Goal: Transaction & Acquisition: Book appointment/travel/reservation

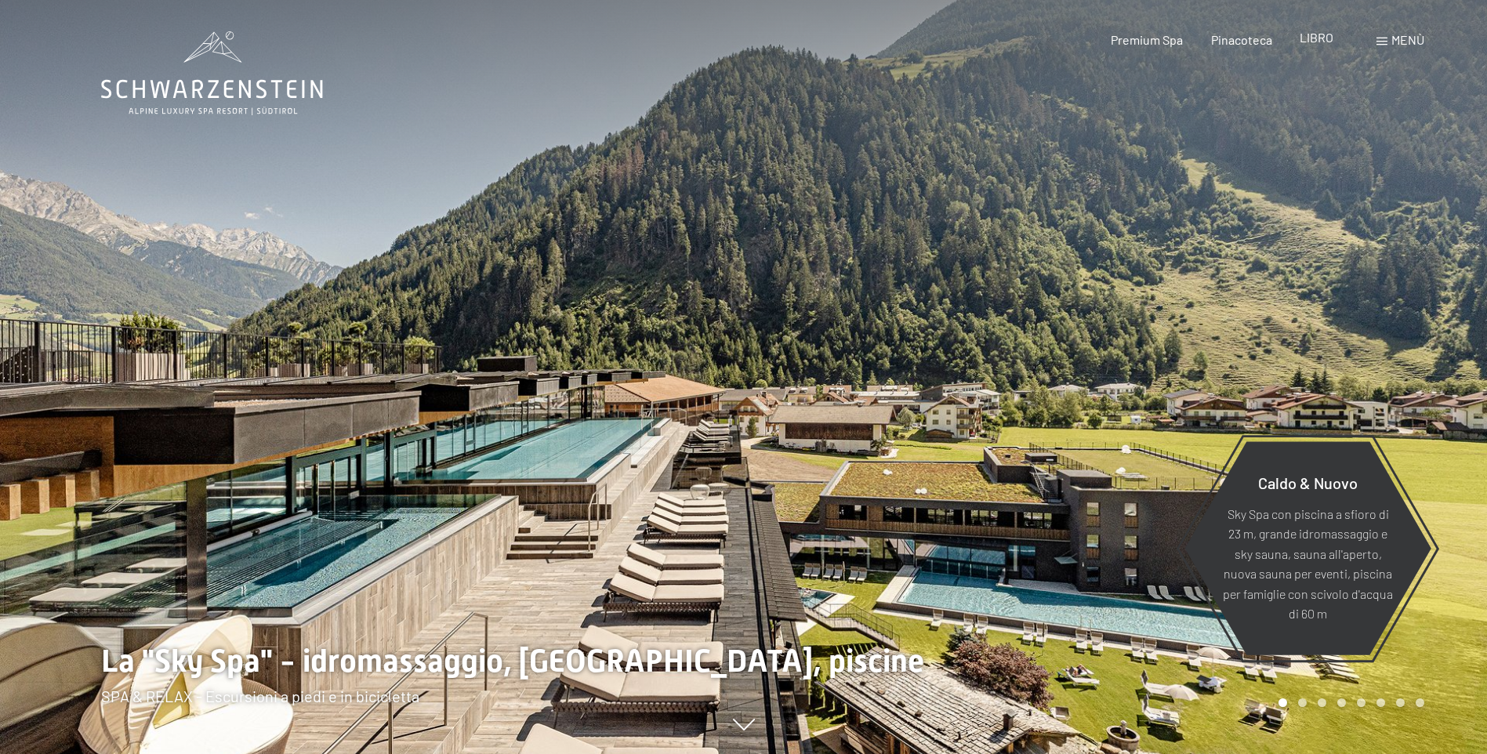
click at [1317, 38] on span "LIBRO" at bounding box center [1317, 37] width 34 height 15
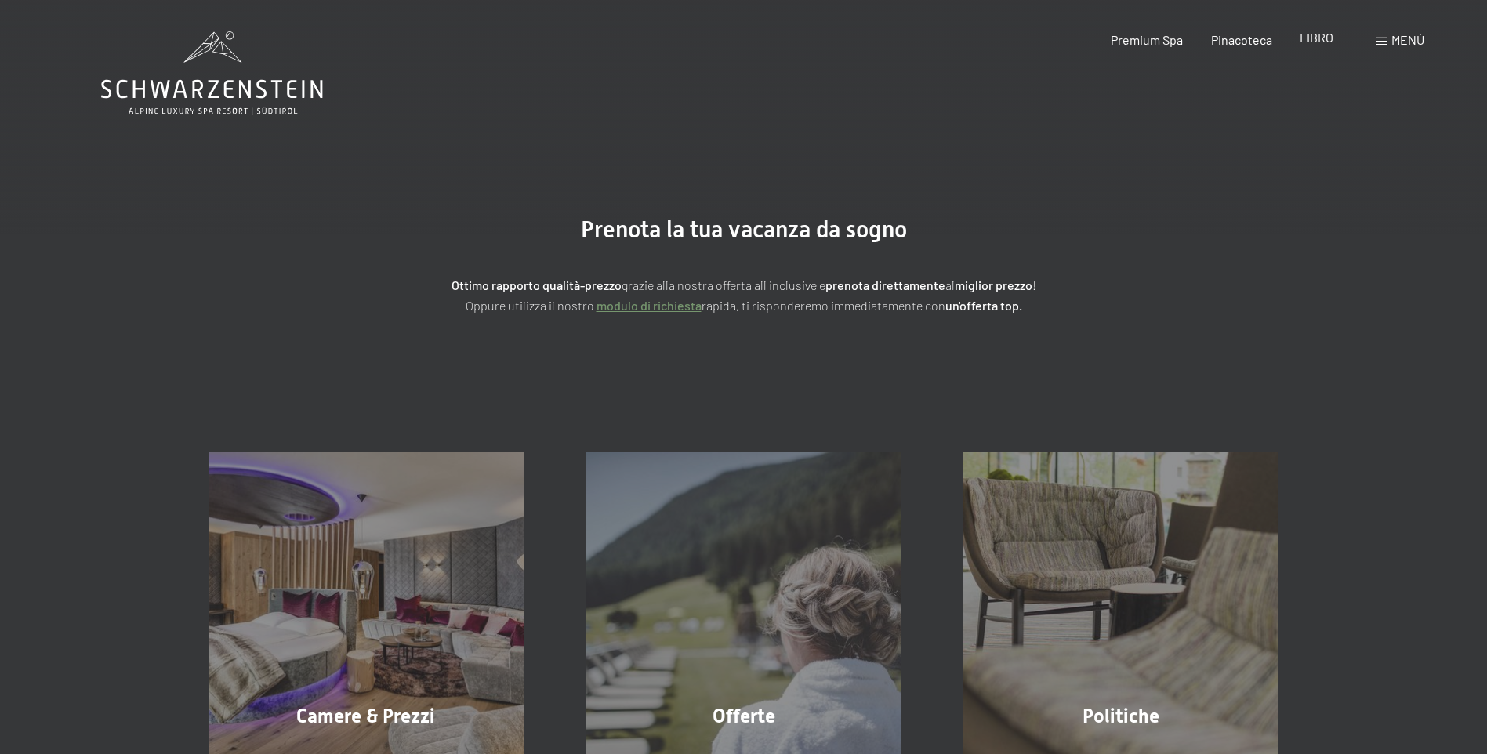
click at [1323, 40] on span "LIBRO" at bounding box center [1317, 37] width 34 height 15
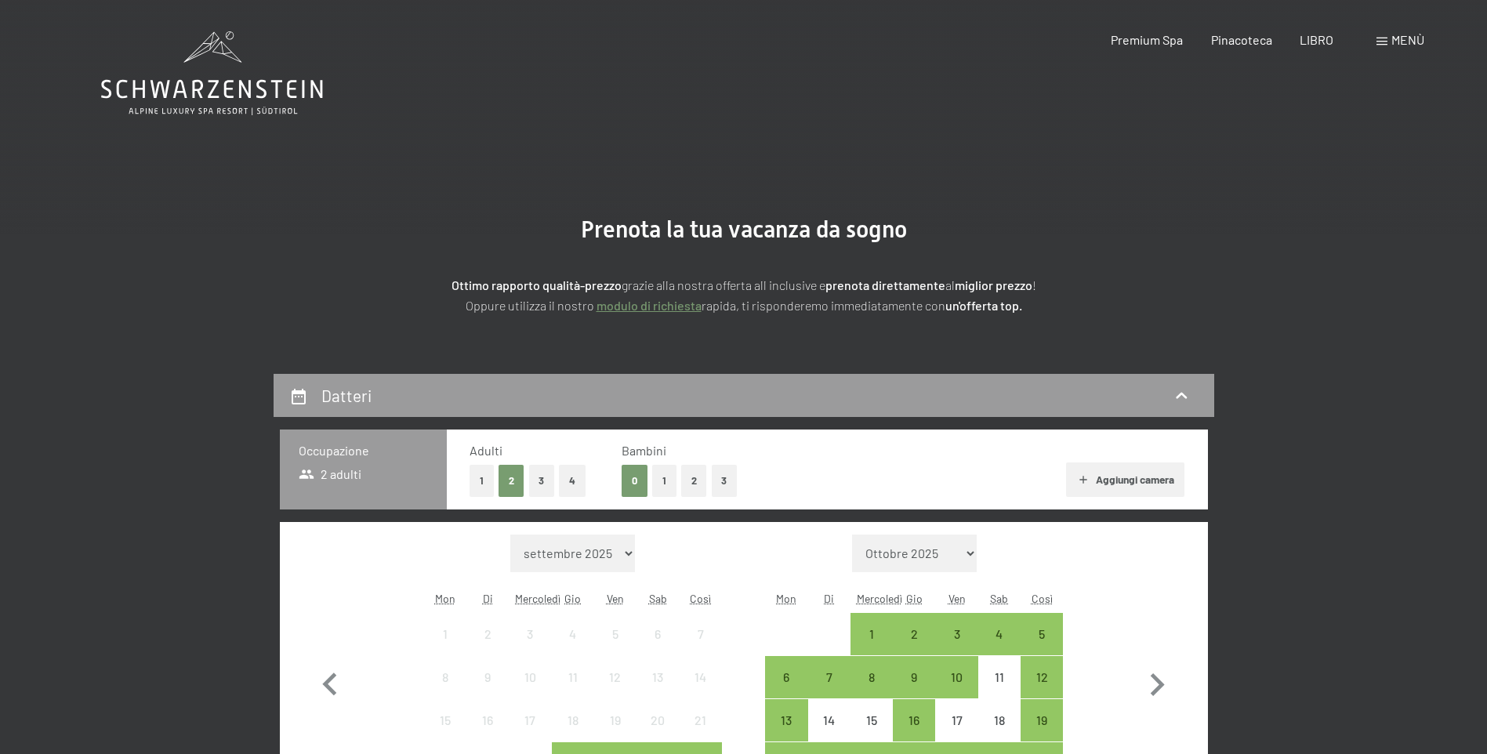
click at [659, 480] on button "1" at bounding box center [664, 481] width 24 height 32
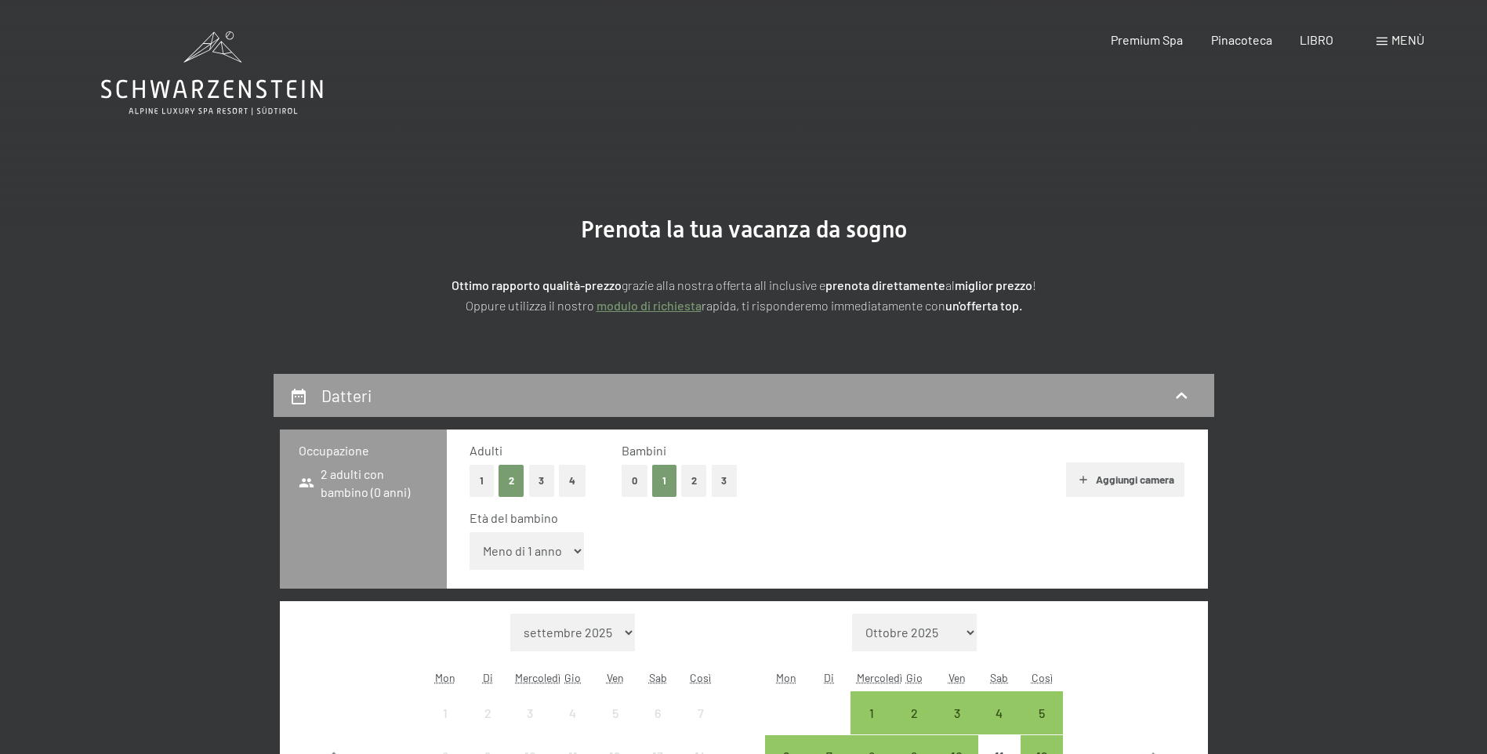
click at [569, 553] on select "Meno di 1 anno 1 anno 2 anni 3 anni 4 anni 5 anni 6 anni 7 anni 8 anni 9 anni 1…" at bounding box center [527, 551] width 115 height 38
select select "14"
click at [470, 532] on select "Meno di 1 anno 1 anno 2 anni 3 anni 4 anni 5 anni 6 anni 7 anni 8 anni 9 anni 1…" at bounding box center [527, 551] width 115 height 38
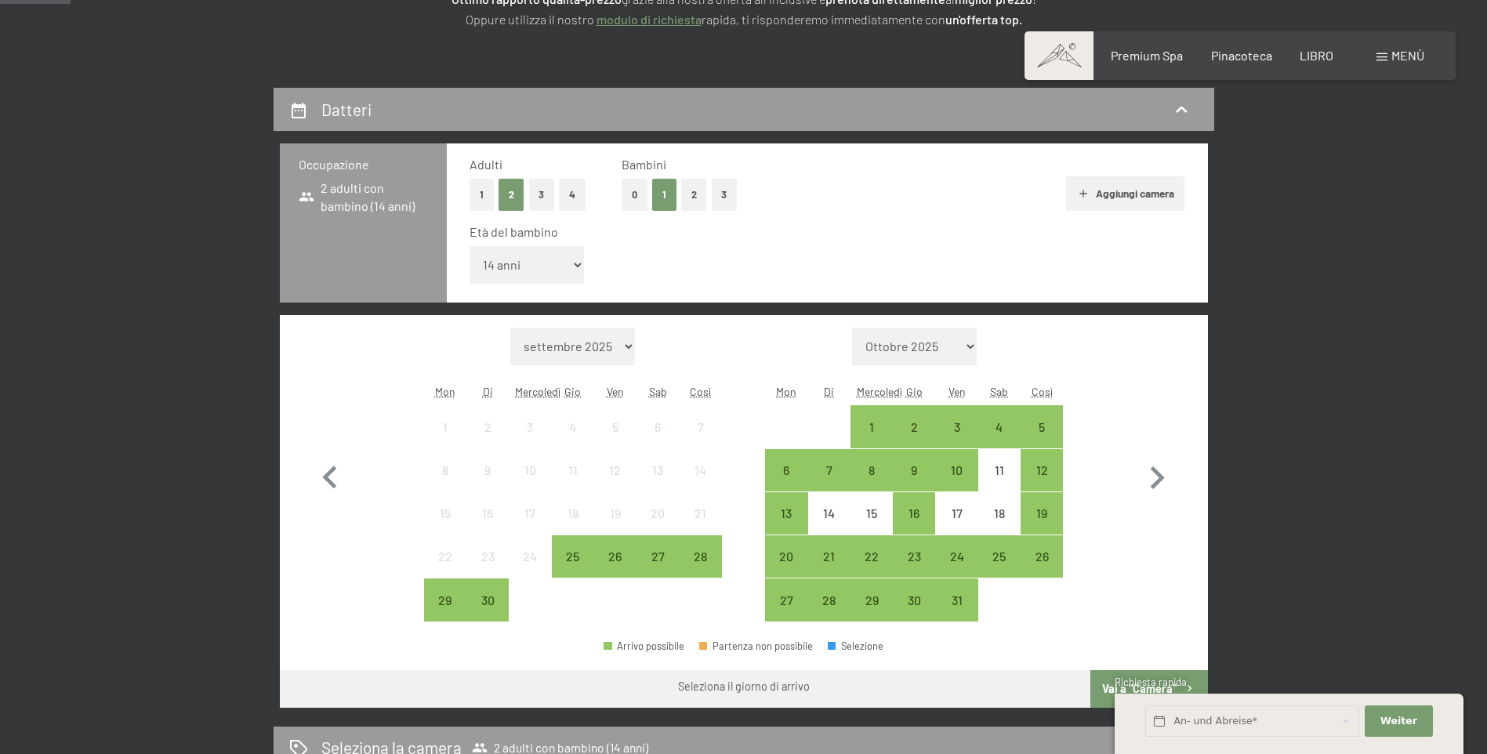
scroll to position [314, 0]
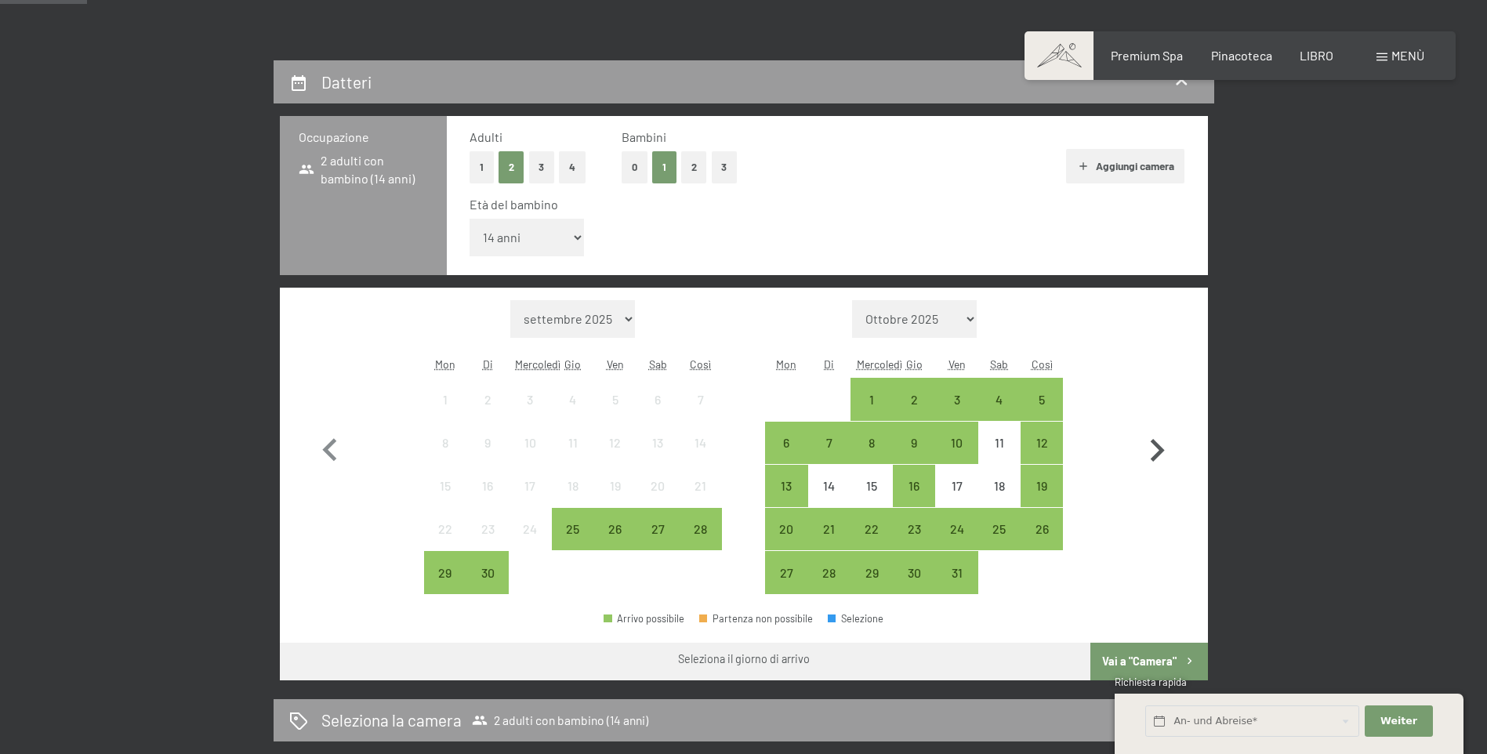
click at [1155, 446] on icon "button" at bounding box center [1156, 450] width 45 height 45
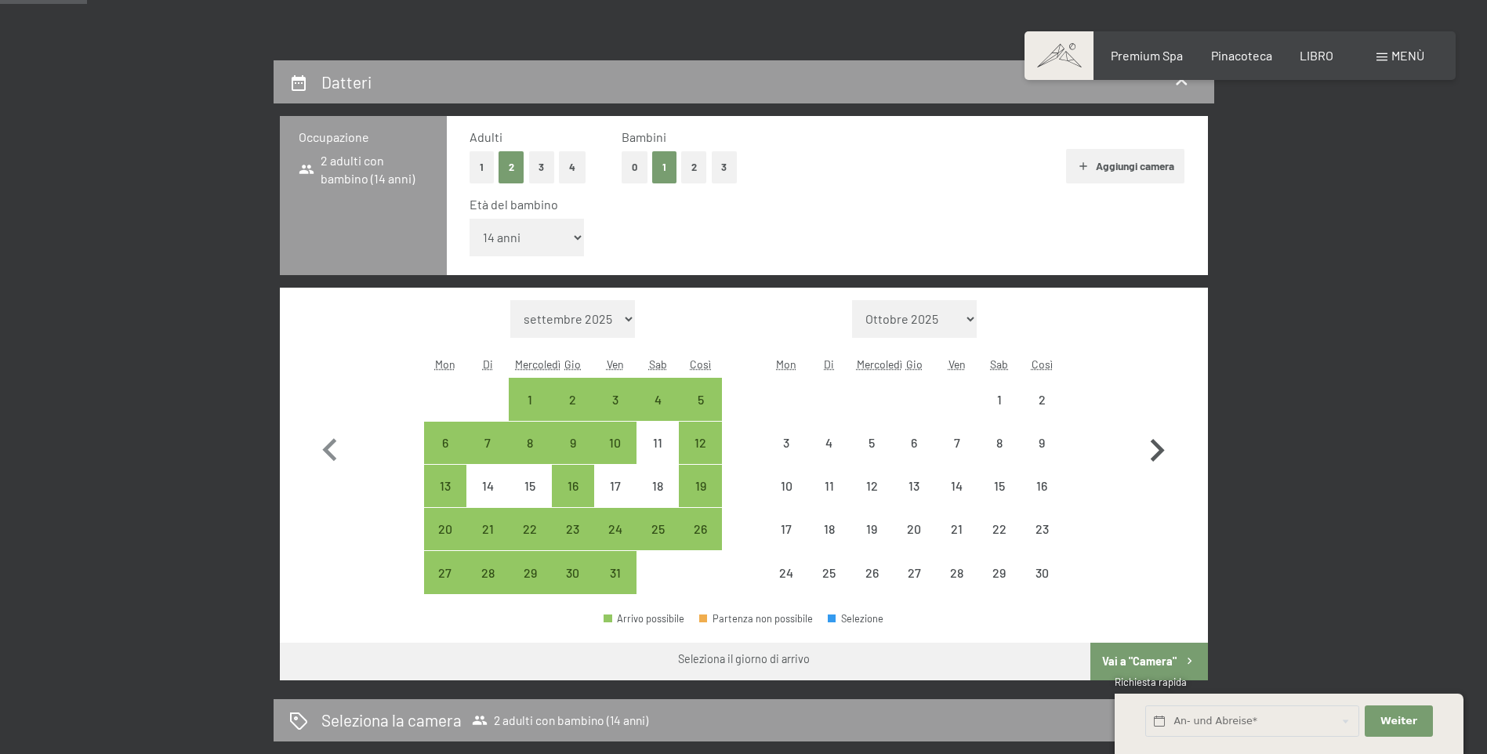
select select "[DATE]"
click at [1155, 446] on icon "button" at bounding box center [1156, 450] width 45 height 45
select select "[DATE]"
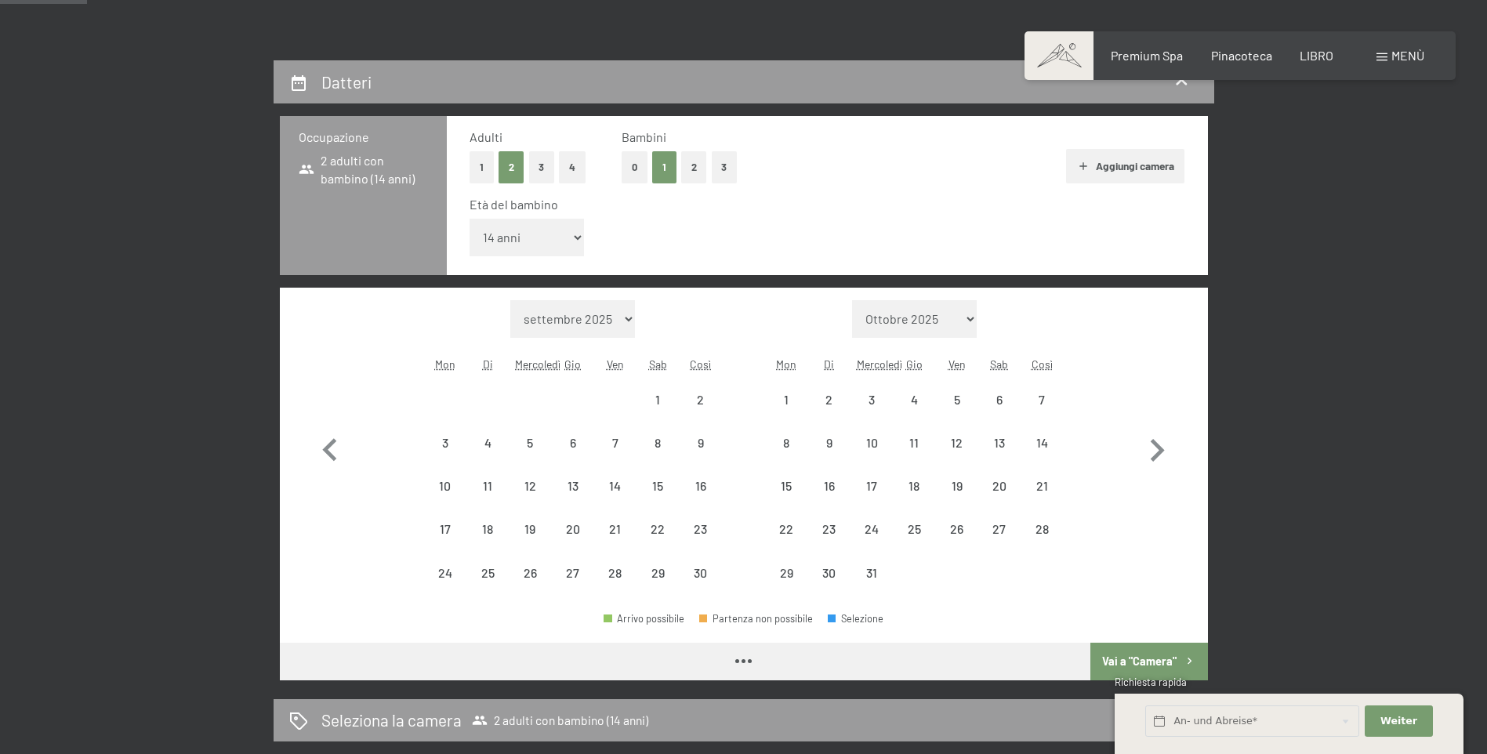
select select "[DATE]"
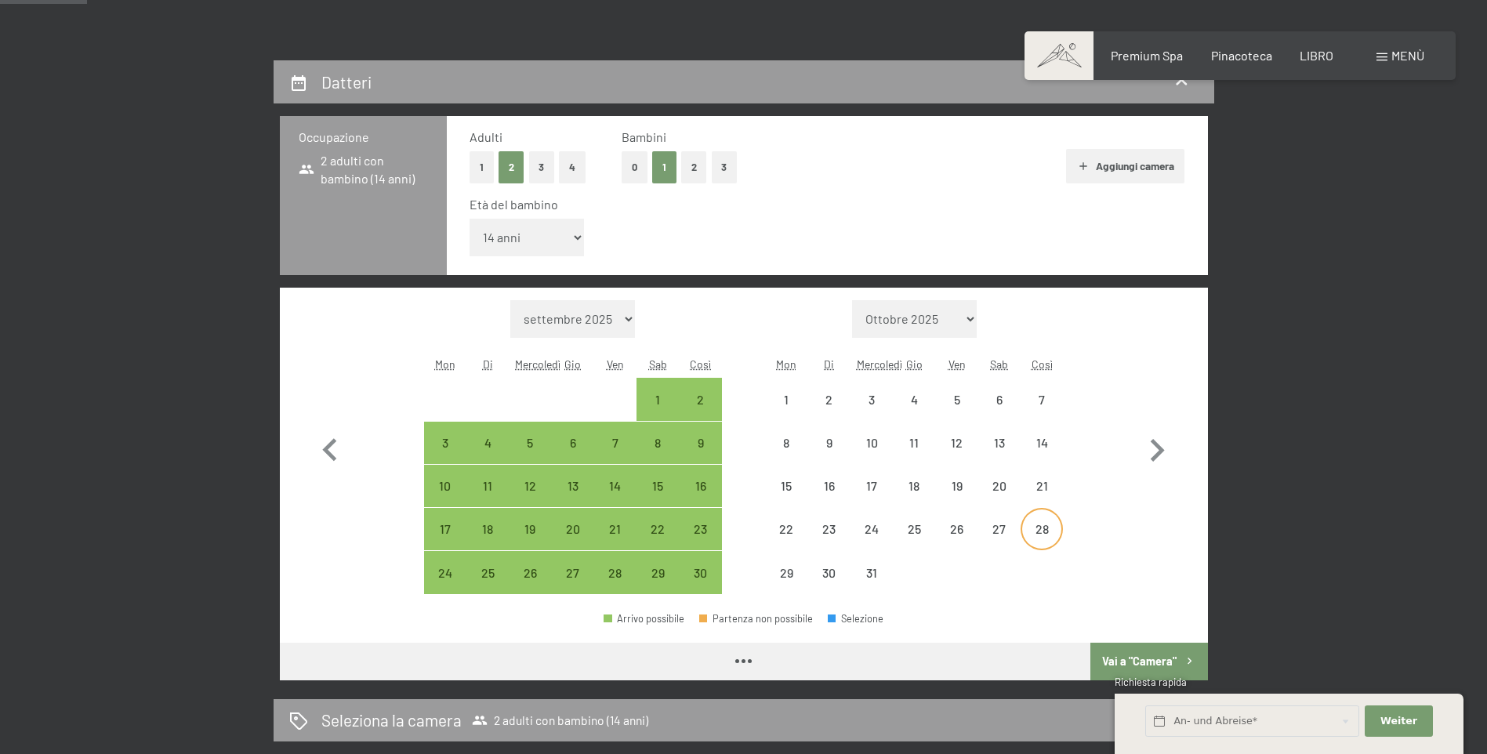
select select "[DATE]"
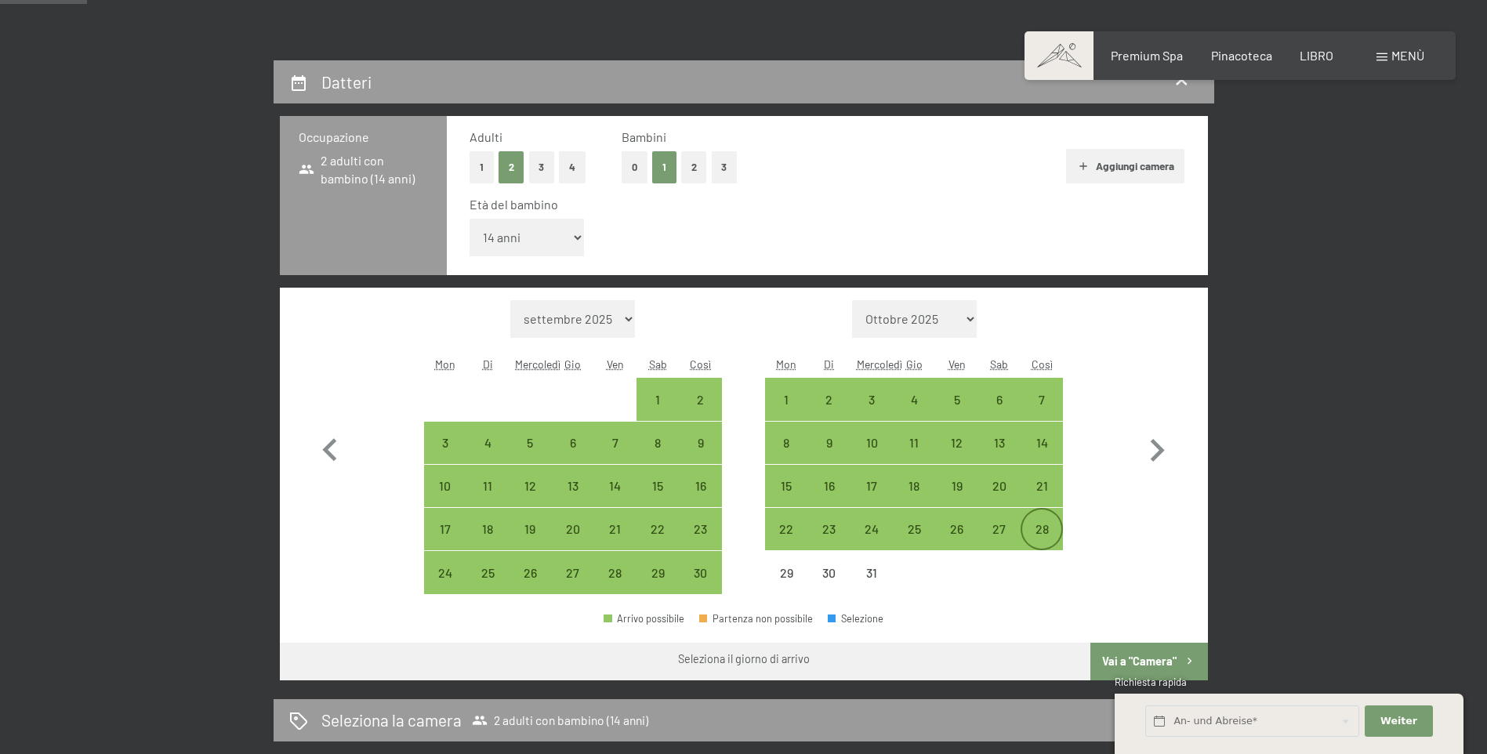
click at [1040, 527] on div "28" at bounding box center [1041, 542] width 39 height 39
select select "[DATE]"
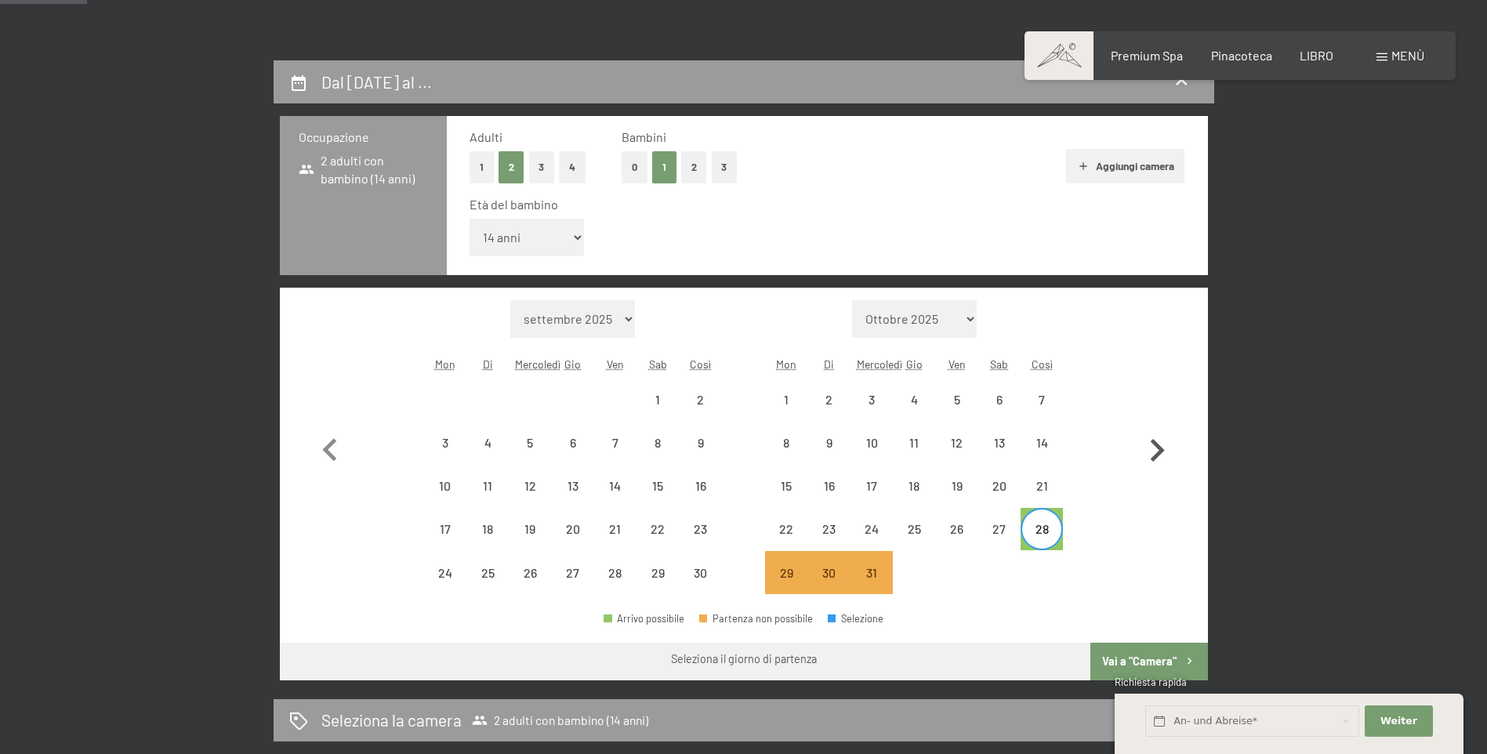
click at [1155, 446] on icon "button" at bounding box center [1156, 450] width 45 height 45
select select "[DATE]"
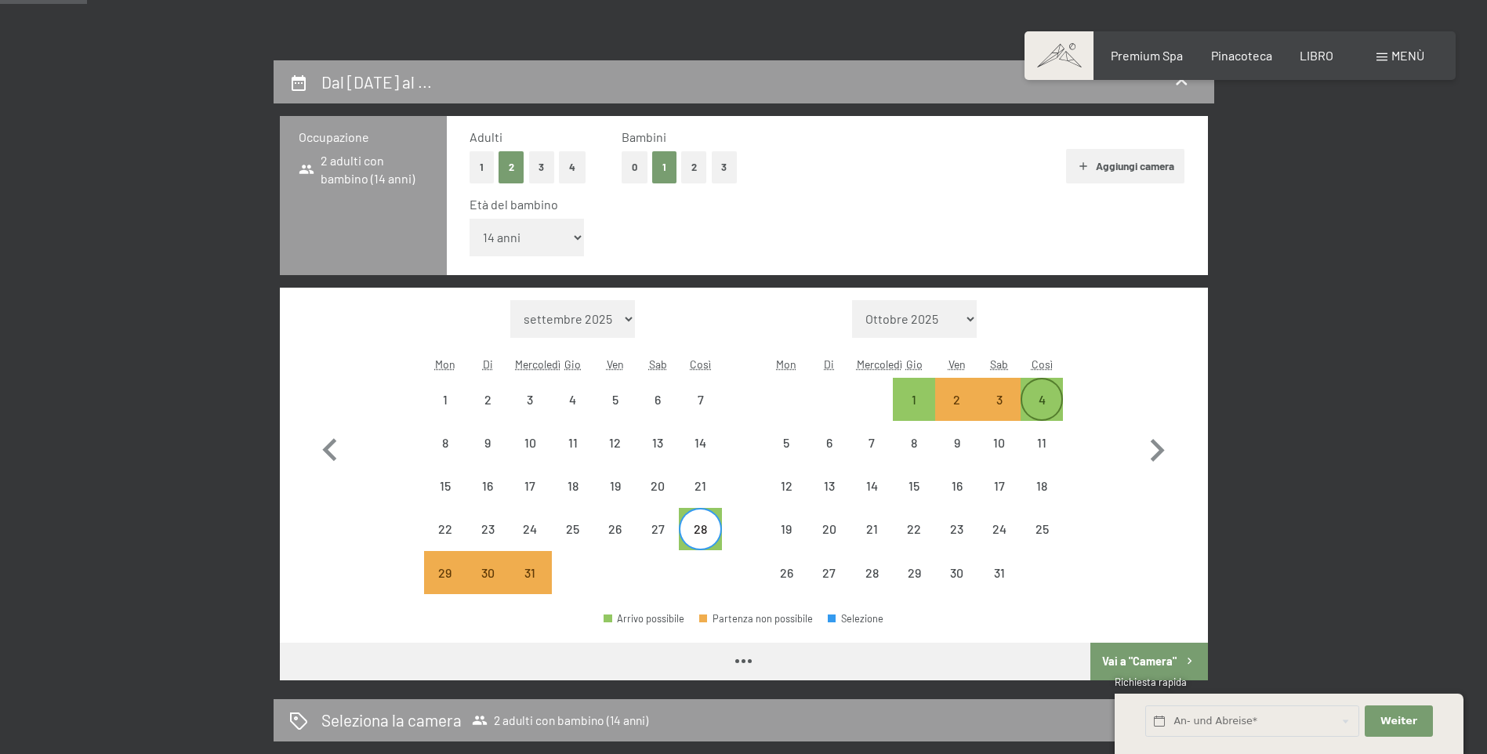
click at [1048, 400] on div "4" at bounding box center [1041, 413] width 39 height 39
select select "[DATE]"
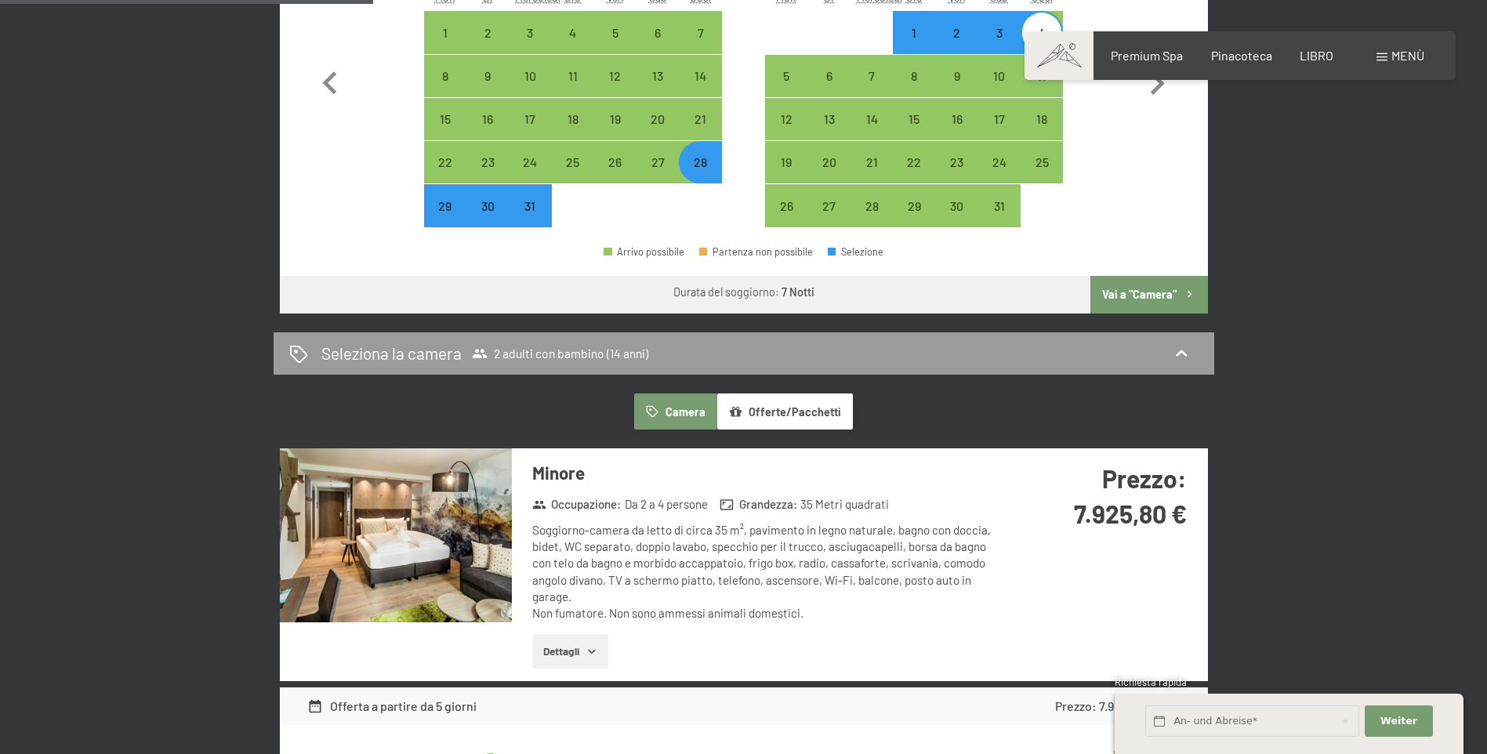
scroll to position [706, 0]
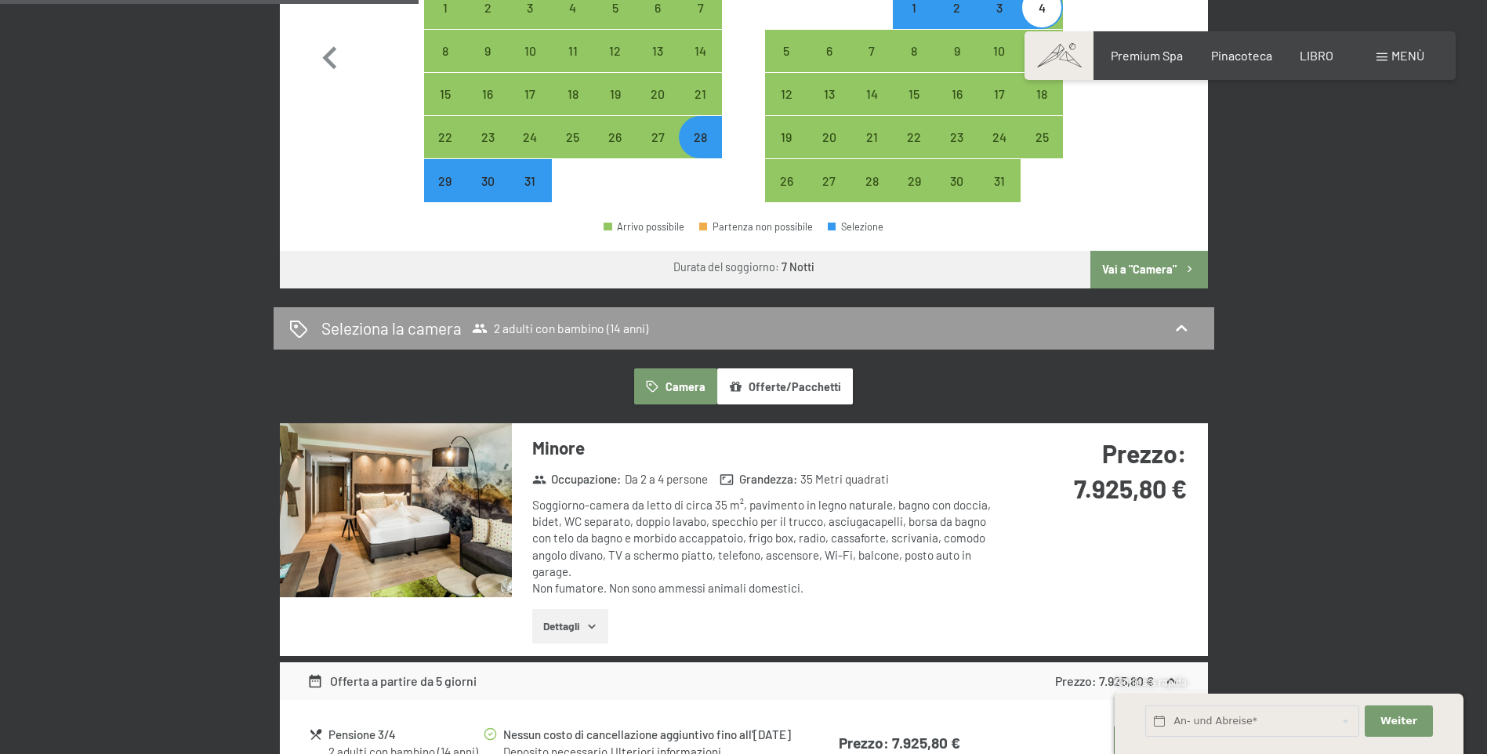
click at [1147, 271] on font "Vai a "Camera"" at bounding box center [1139, 269] width 74 height 13
select select "[DATE]"
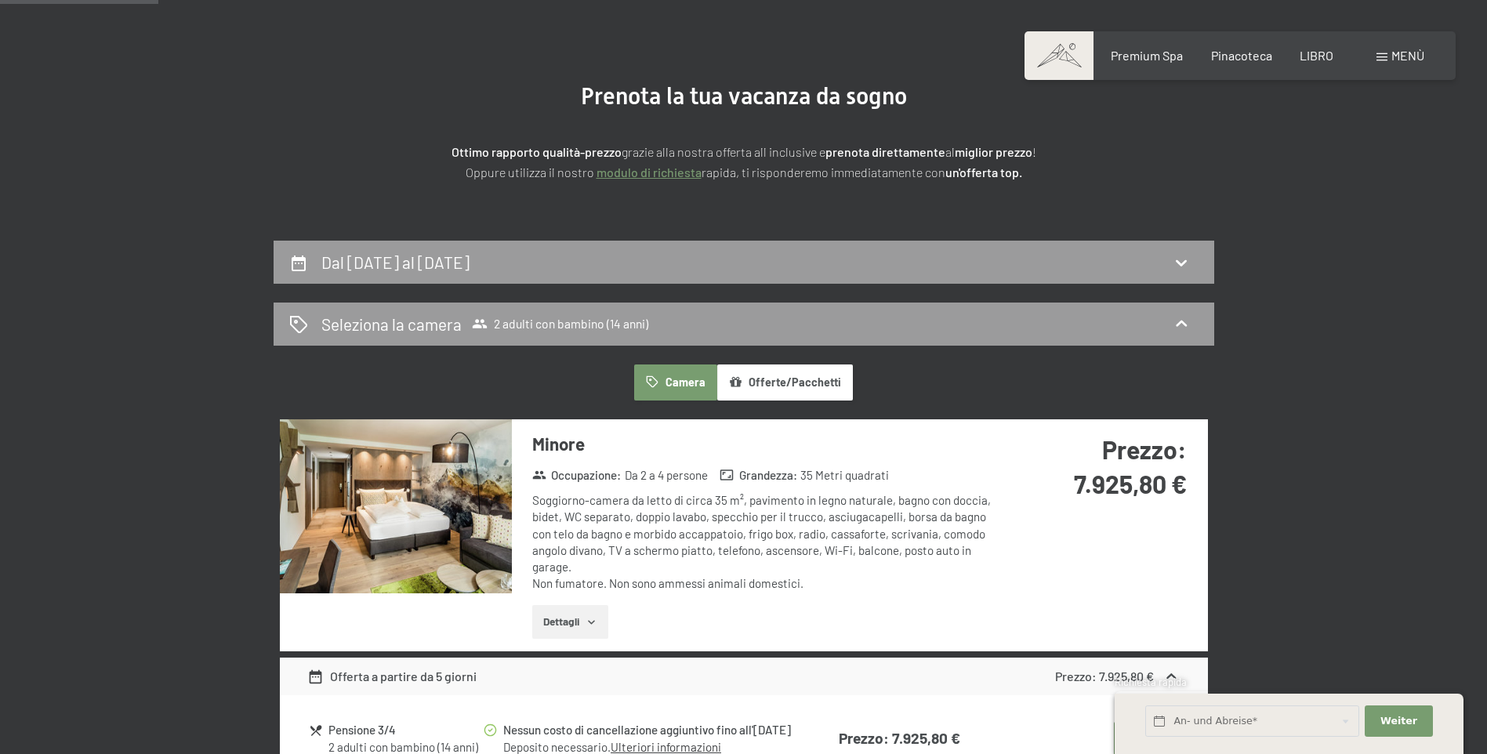
scroll to position [0, 0]
